Goal: Task Accomplishment & Management: Manage account settings

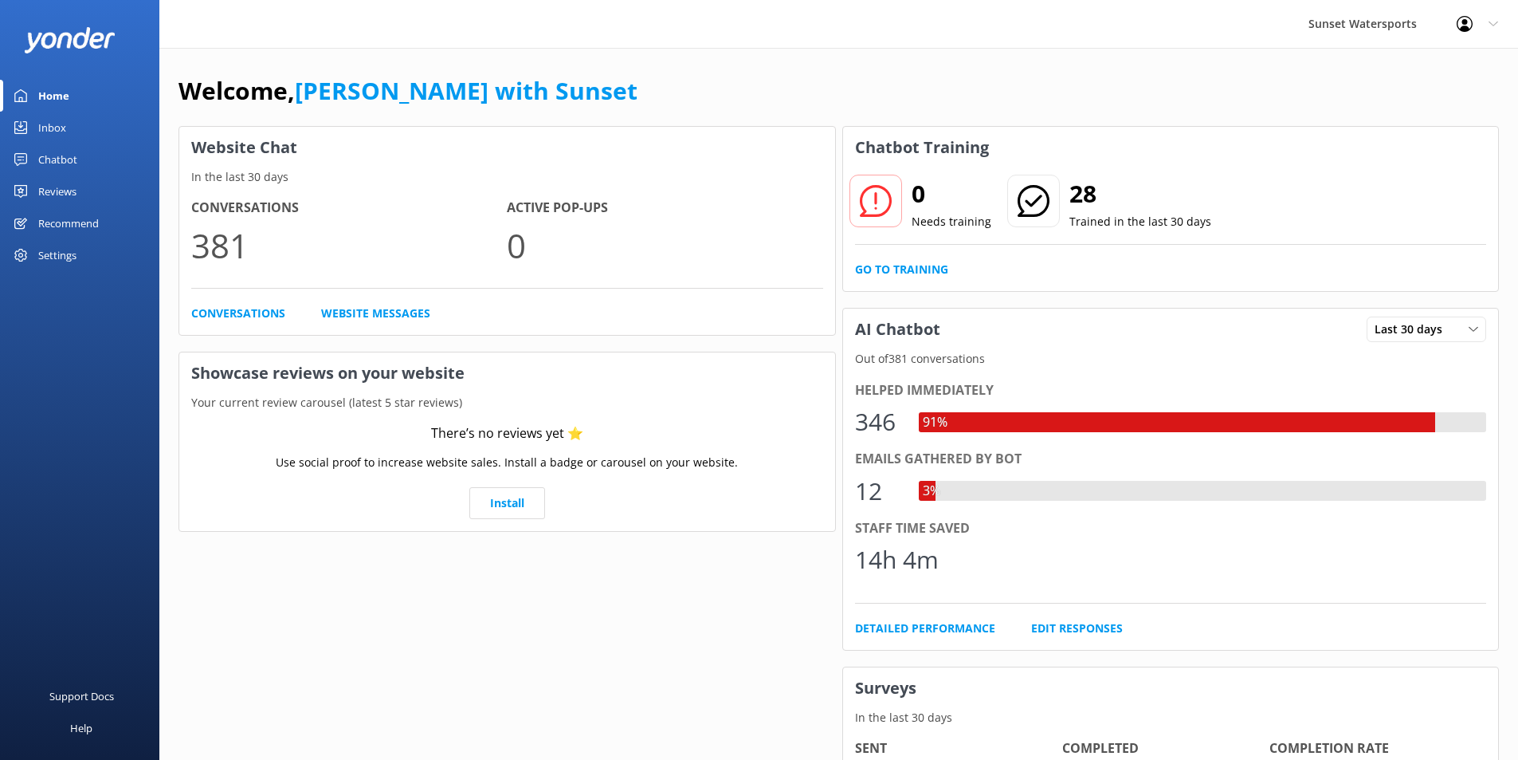
click at [58, 128] on div "Inbox" at bounding box center [52, 128] width 28 height 32
